Goal: Transaction & Acquisition: Purchase product/service

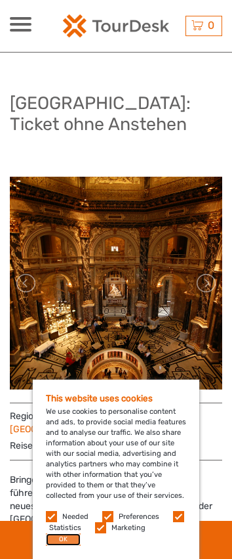
click at [72, 543] on button "OK" at bounding box center [63, 539] width 35 height 12
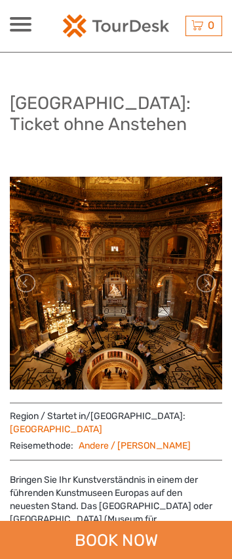
click at [131, 545] on div "BOOK NOW" at bounding box center [116, 539] width 232 height 38
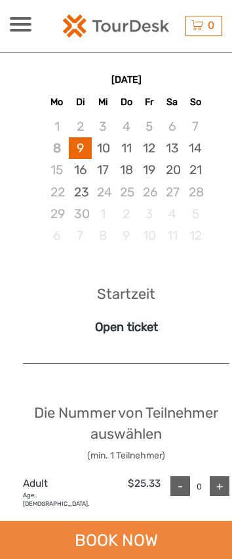
scroll to position [972, 0]
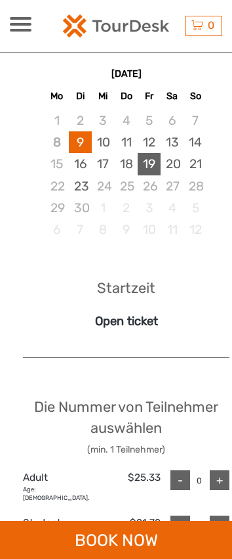
click at [144, 170] on div "19" at bounding box center [149, 164] width 23 height 22
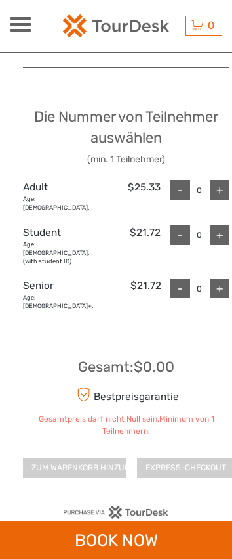
scroll to position [1300, 0]
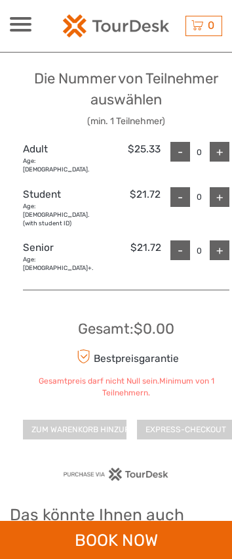
click at [218, 240] on div "+" at bounding box center [220, 250] width 20 height 20
type input "1"
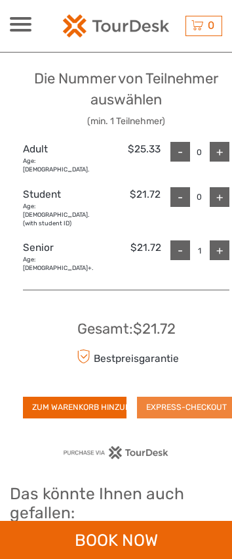
click at [167, 396] on button "EXPRESS-CHECKOUT" at bounding box center [186, 406] width 99 height 21
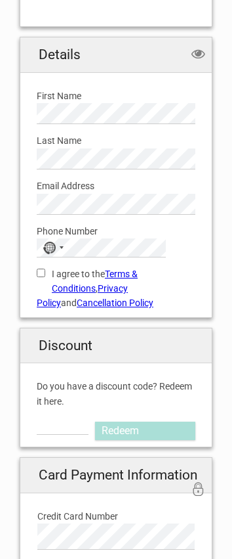
click at [75, 128] on div "Last Name Please provide us with your family name." at bounding box center [116, 146] width 179 height 45
click at [38, 243] on div "No country selected" at bounding box center [52, 247] width 30 height 17
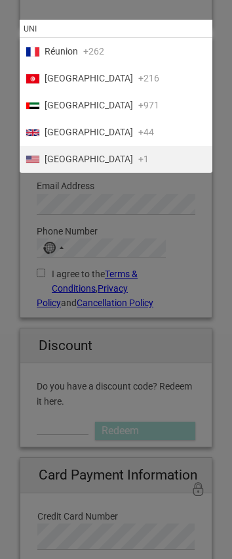
type input "UNI"
drag, startPoint x: 85, startPoint y: 158, endPoint x: 81, endPoint y: 168, distance: 10.9
click at [85, 158] on span "United States" at bounding box center [89, 159] width 89 height 14
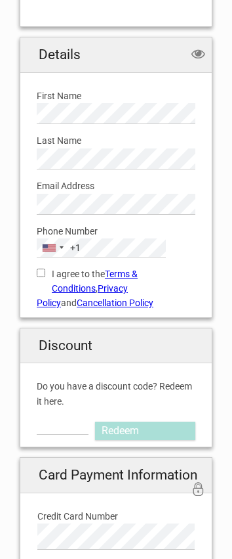
click at [41, 270] on input "I agree to the Terms & Conditions , Privacy Policy and Cancellation Policy" at bounding box center [41, 272] width 9 height 9
checkbox input "true"
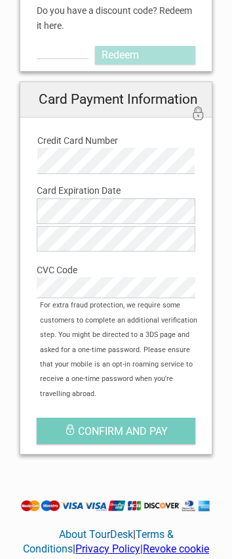
scroll to position [782, 0]
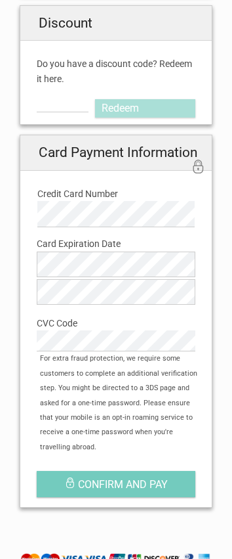
type button "Confirm and pay"
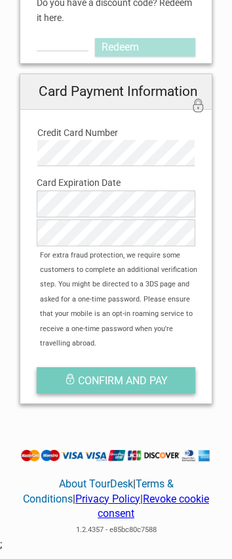
scroll to position [844, 0]
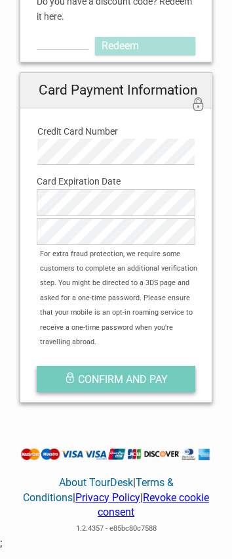
click at [147, 373] on span "Confirm and pay" at bounding box center [123, 379] width 90 height 12
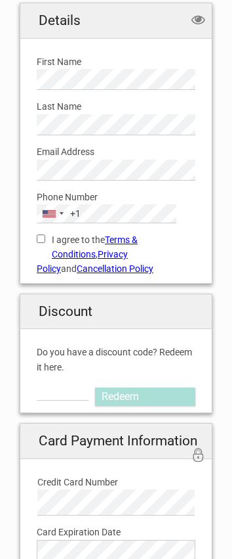
scroll to position [525, 0]
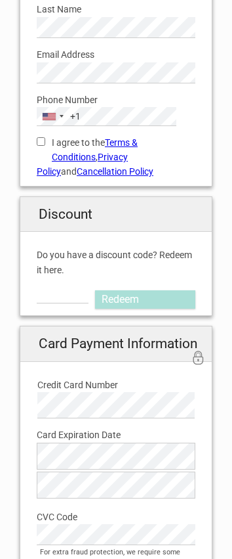
click at [40, 143] on input "I agree to the Terms & Conditions , Privacy Policy and Cancellation Policy" at bounding box center [41, 141] width 9 height 9
checkbox input "true"
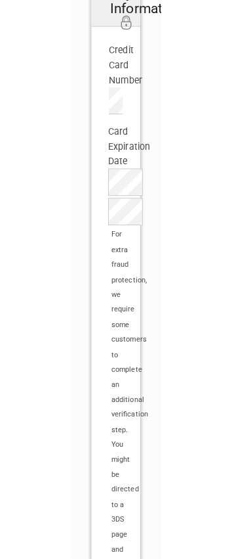
scroll to position [881, 0]
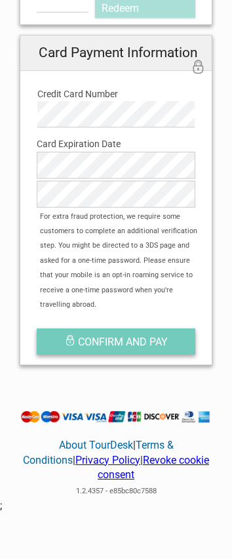
click at [106, 335] on span "Confirm and pay" at bounding box center [123, 341] width 90 height 12
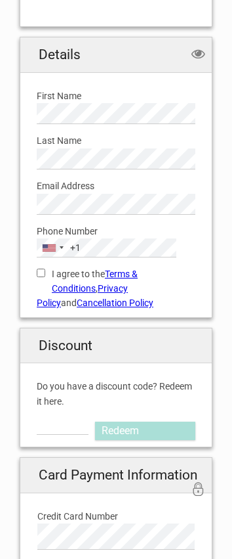
click at [39, 273] on input "I agree to the Terms & Conditions , Privacy Policy and Cancellation Policy" at bounding box center [41, 272] width 9 height 9
checkbox input "true"
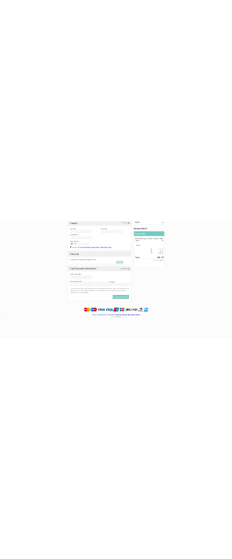
scroll to position [122, 0]
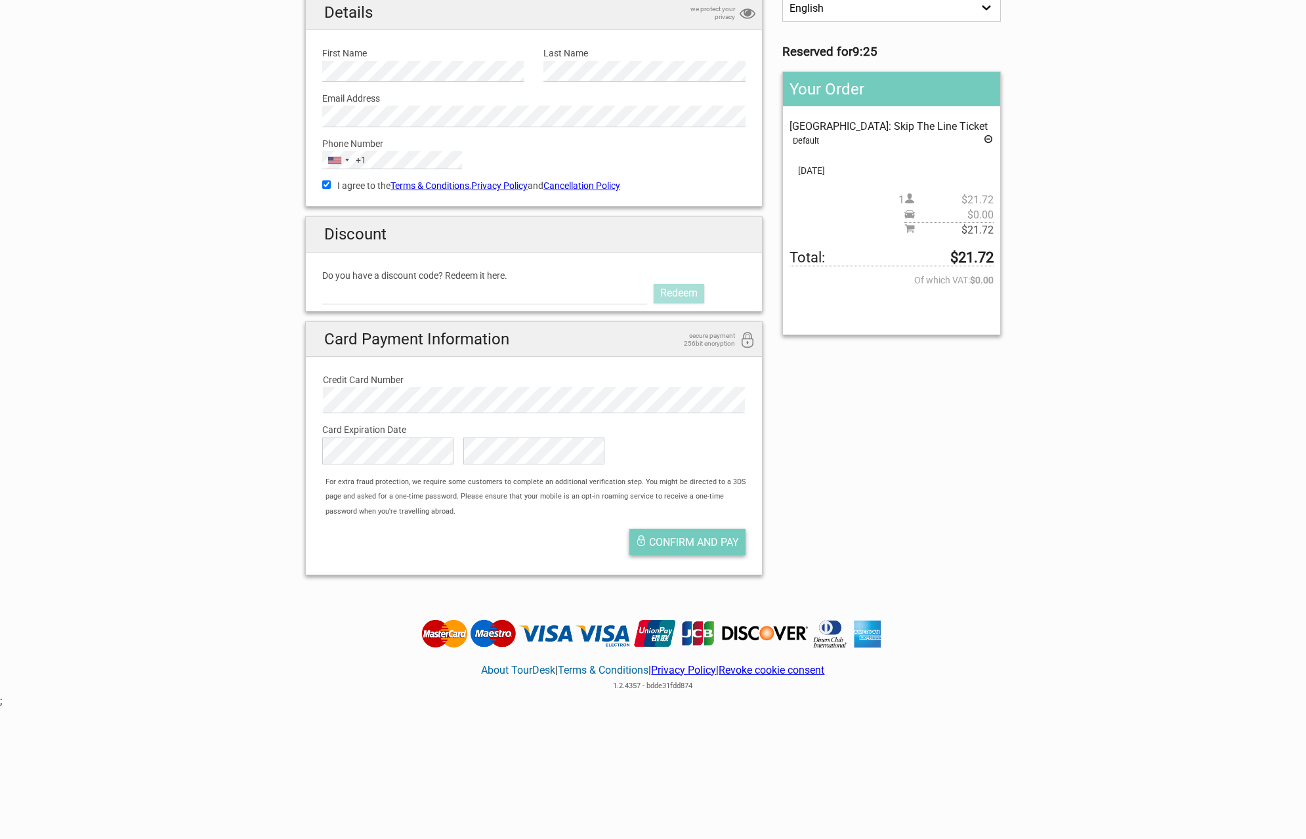
click at [232, 532] on button "Confirm and pay" at bounding box center [687, 542] width 116 height 26
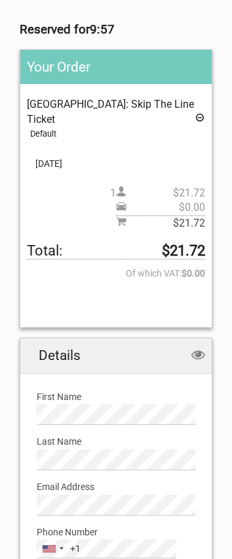
scroll to position [328, 0]
